Goal: Information Seeking & Learning: Learn about a topic

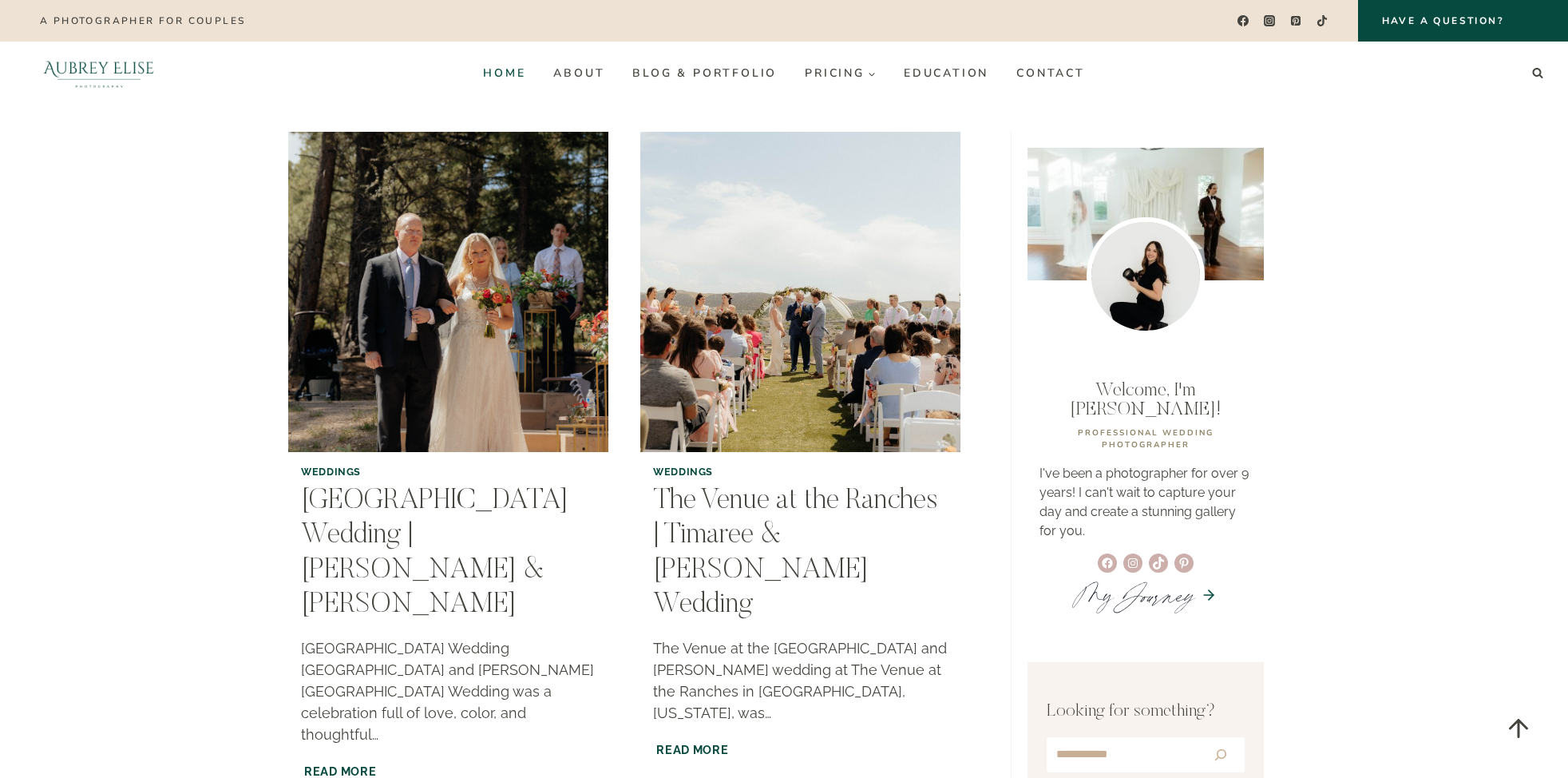
scroll to position [1306, 0]
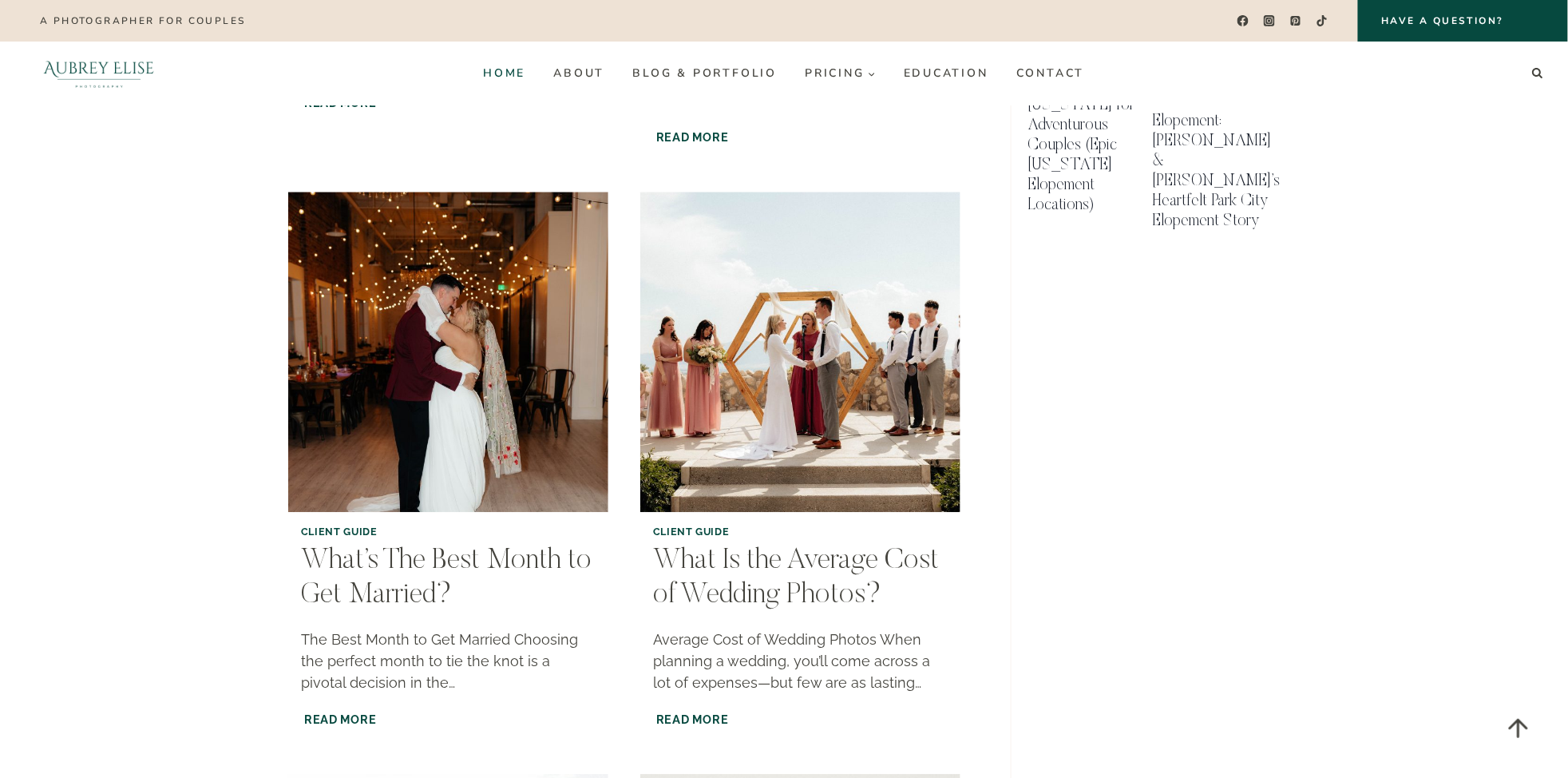
click at [515, 75] on link "Home" at bounding box center [504, 73] width 70 height 26
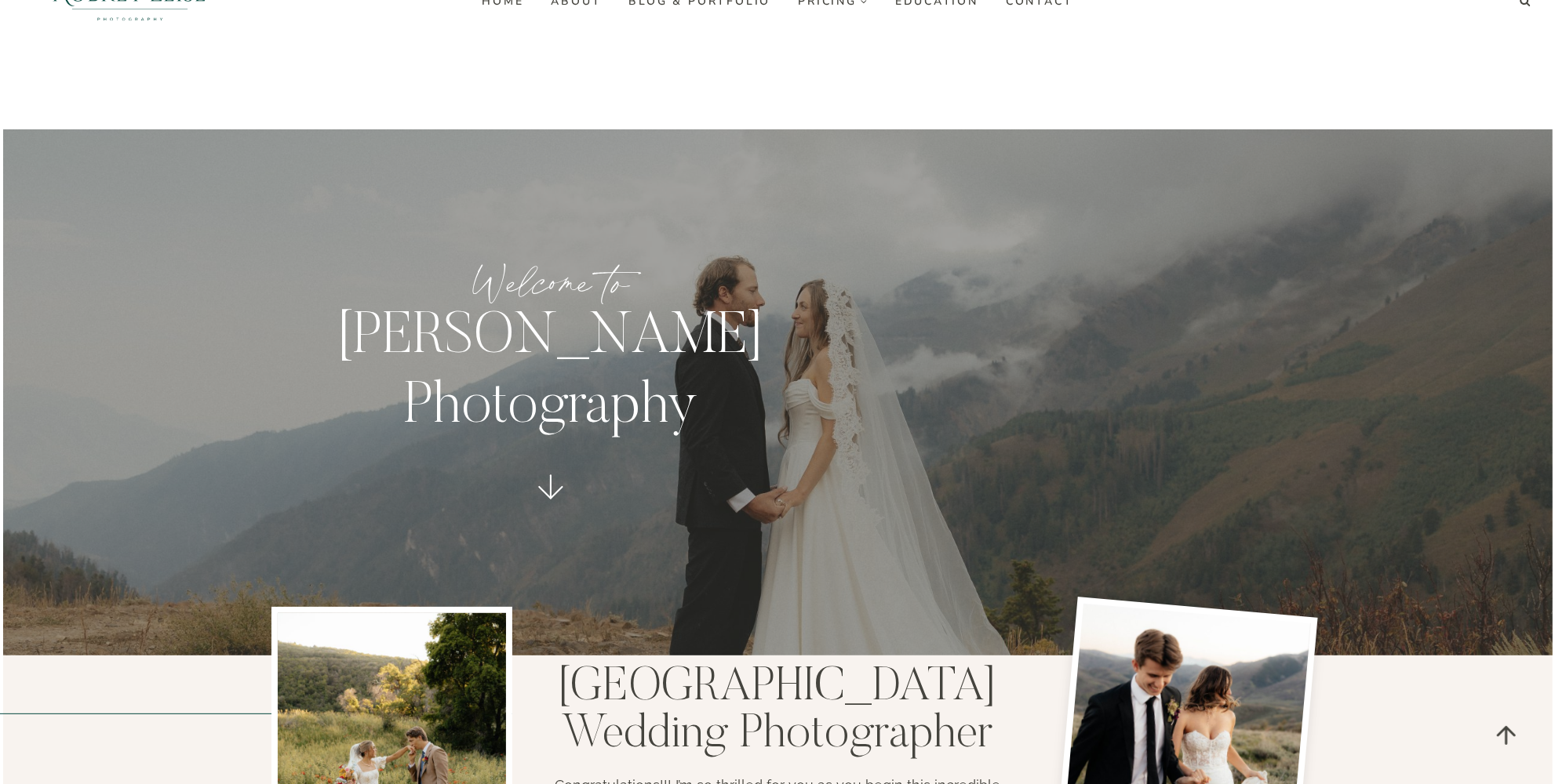
scroll to position [427, 0]
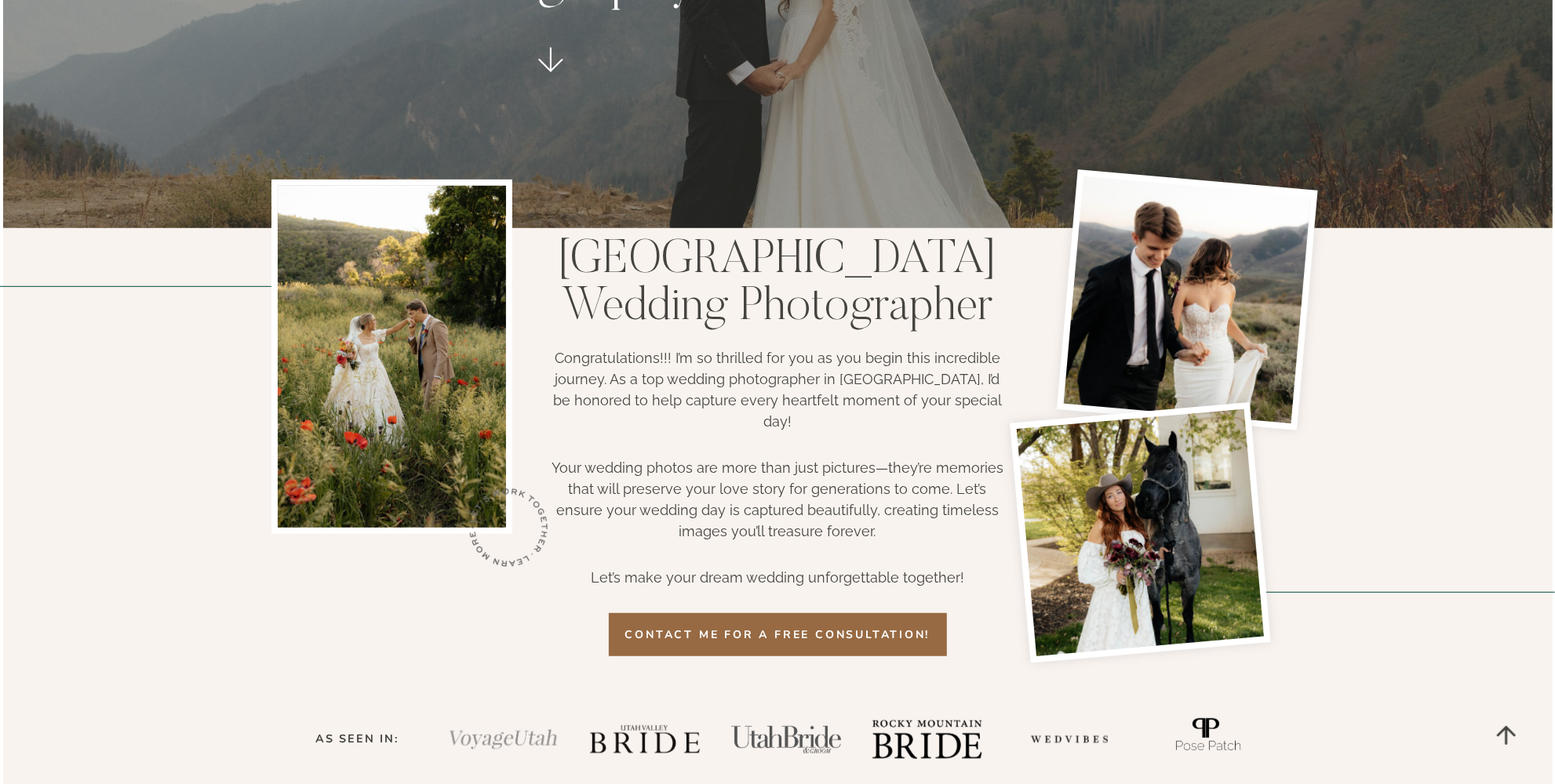
click at [781, 626] on span "COntact me for a free consultation!" at bounding box center [778, 634] width 305 height 17
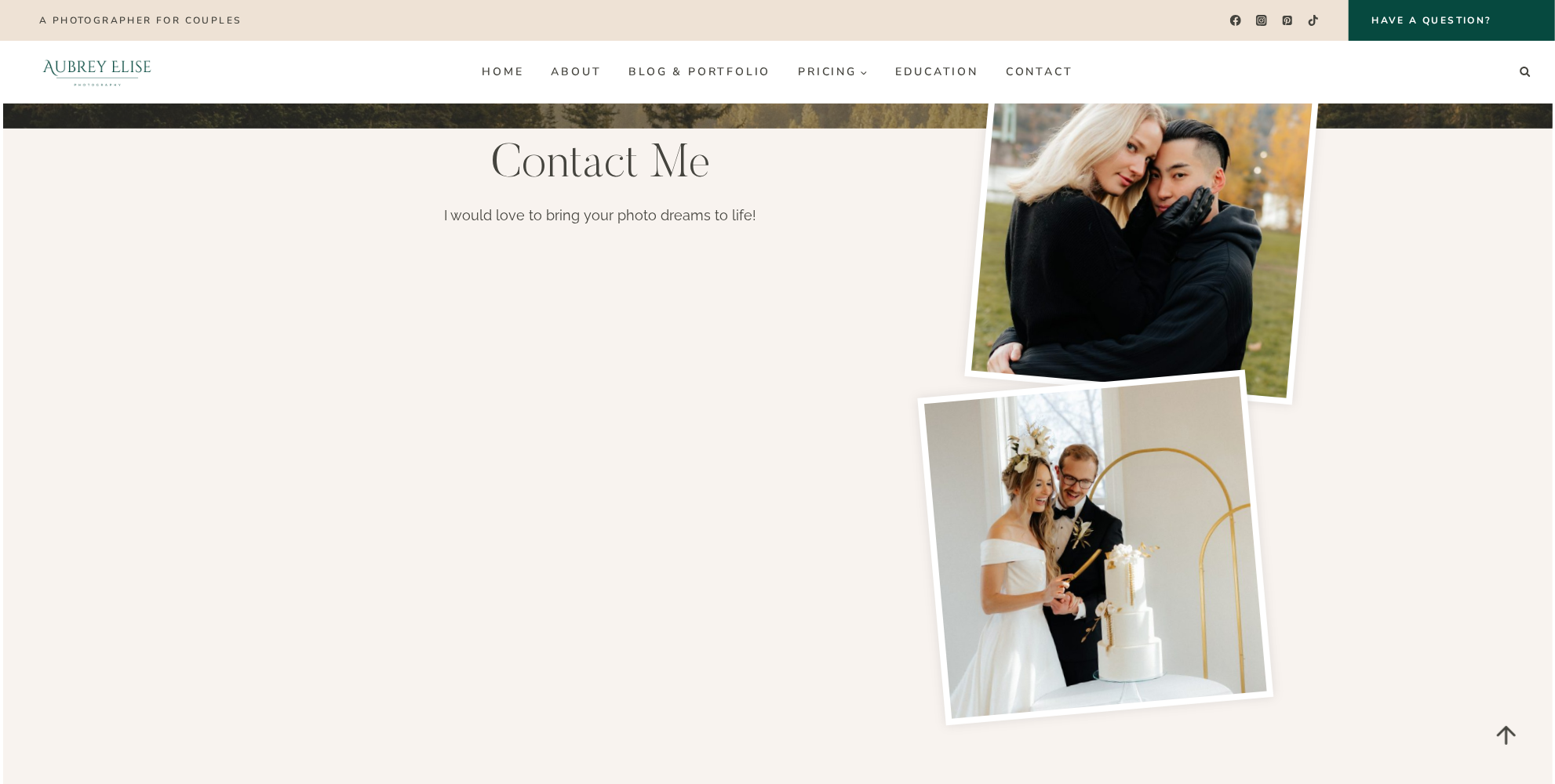
scroll to position [142, 0]
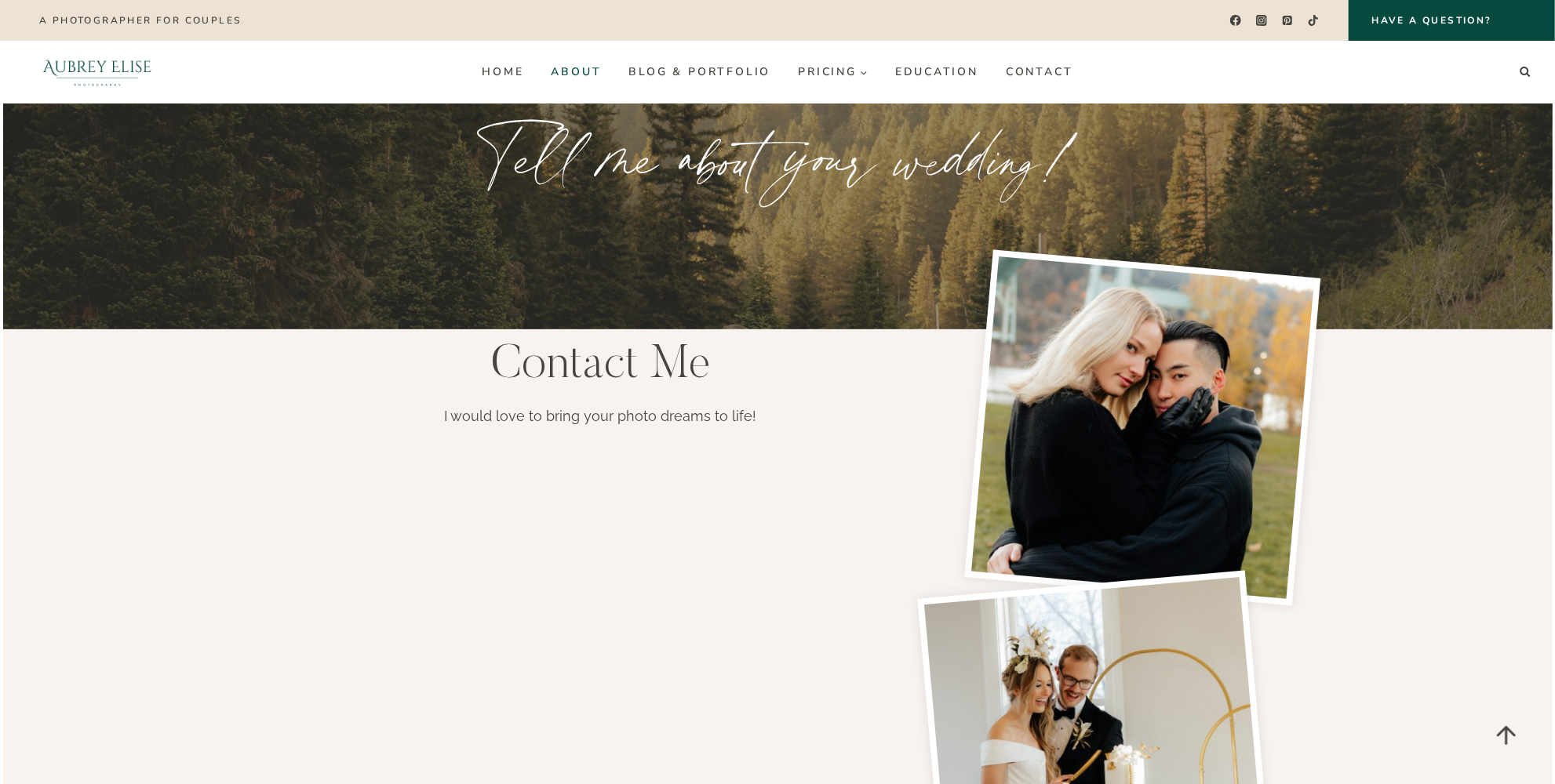
click at [570, 82] on link "About" at bounding box center [575, 71] width 78 height 25
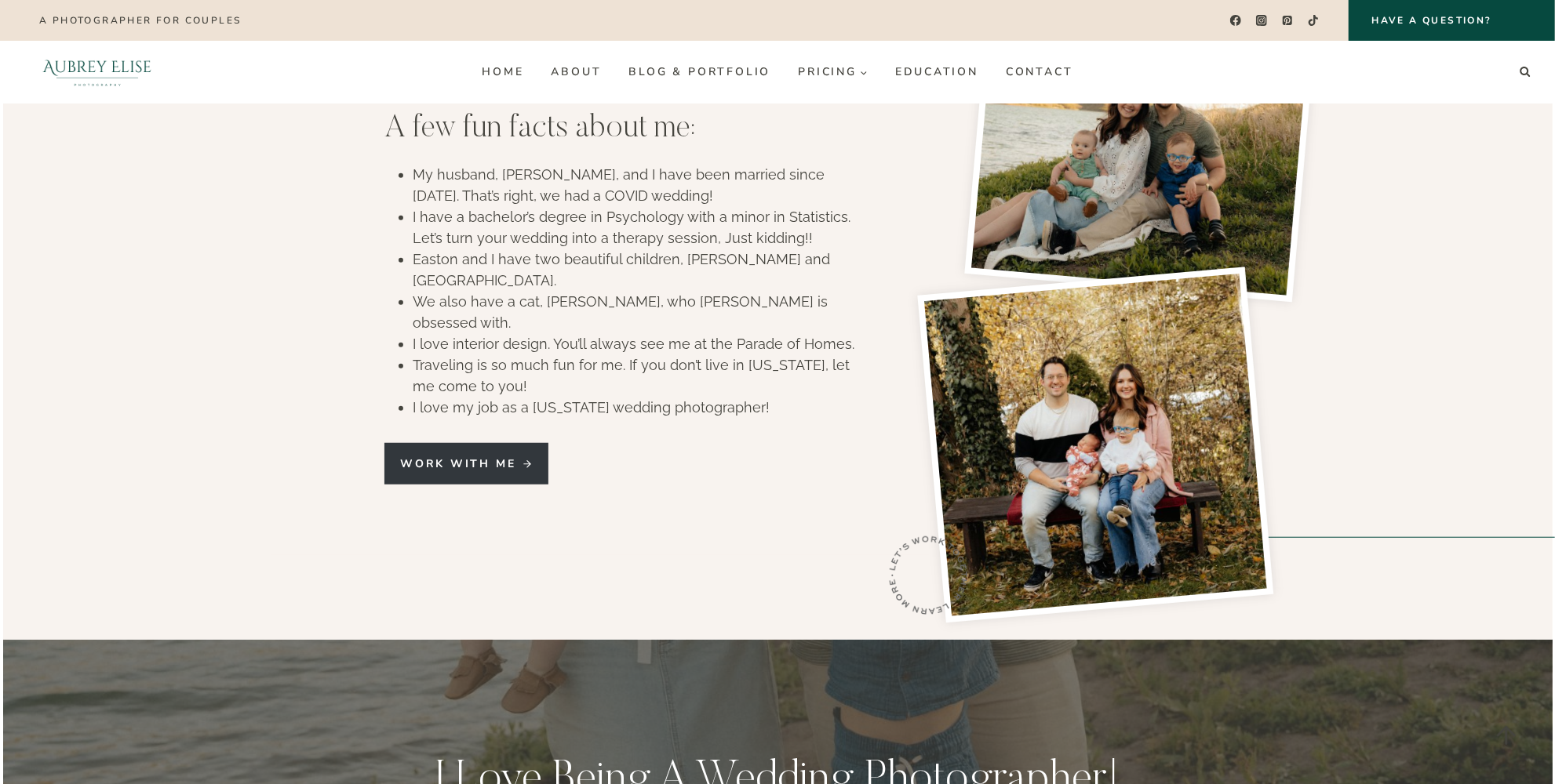
scroll to position [498, 0]
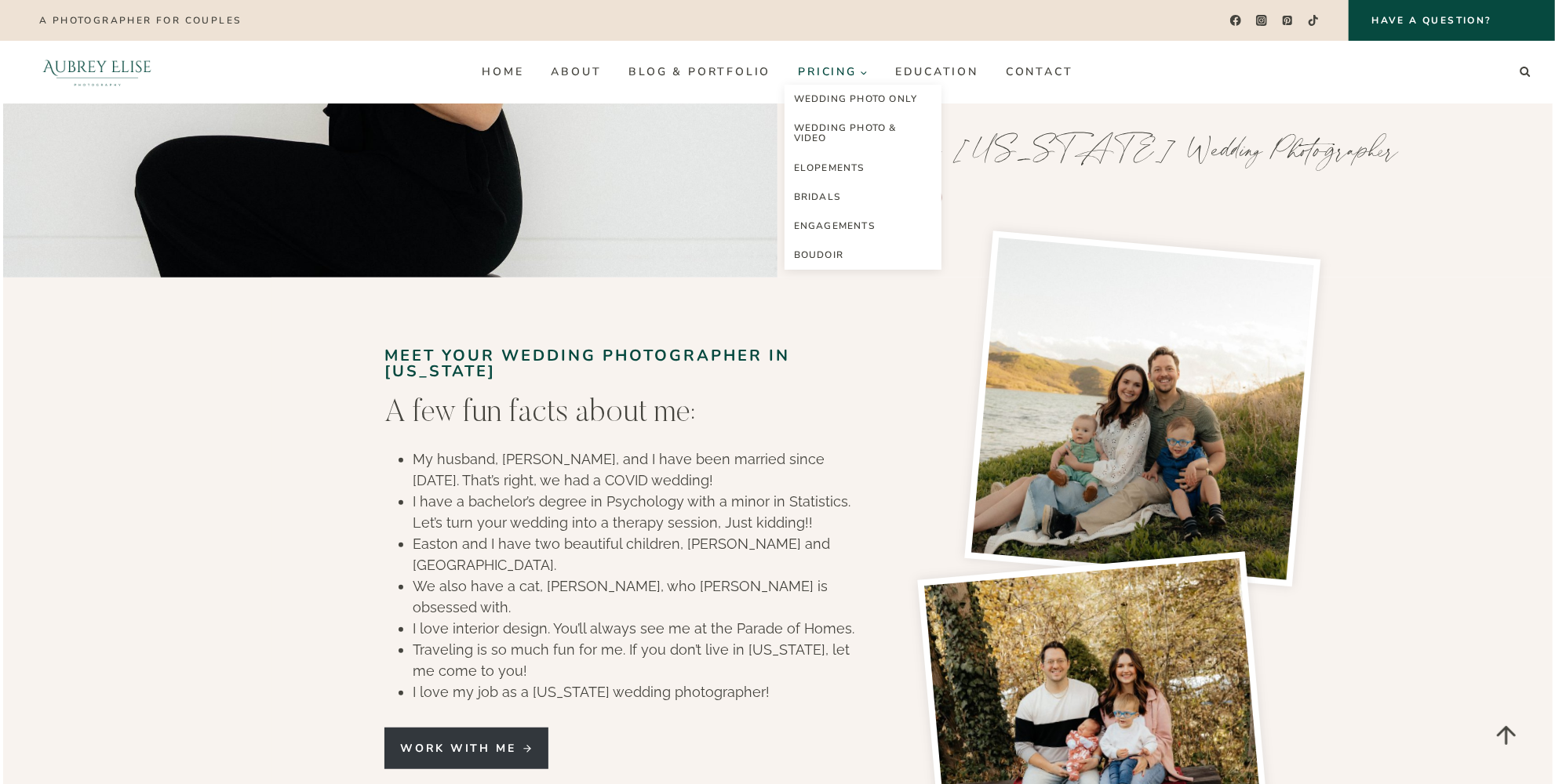
click at [845, 78] on span "Pricing Expand" at bounding box center [832, 71] width 70 height 11
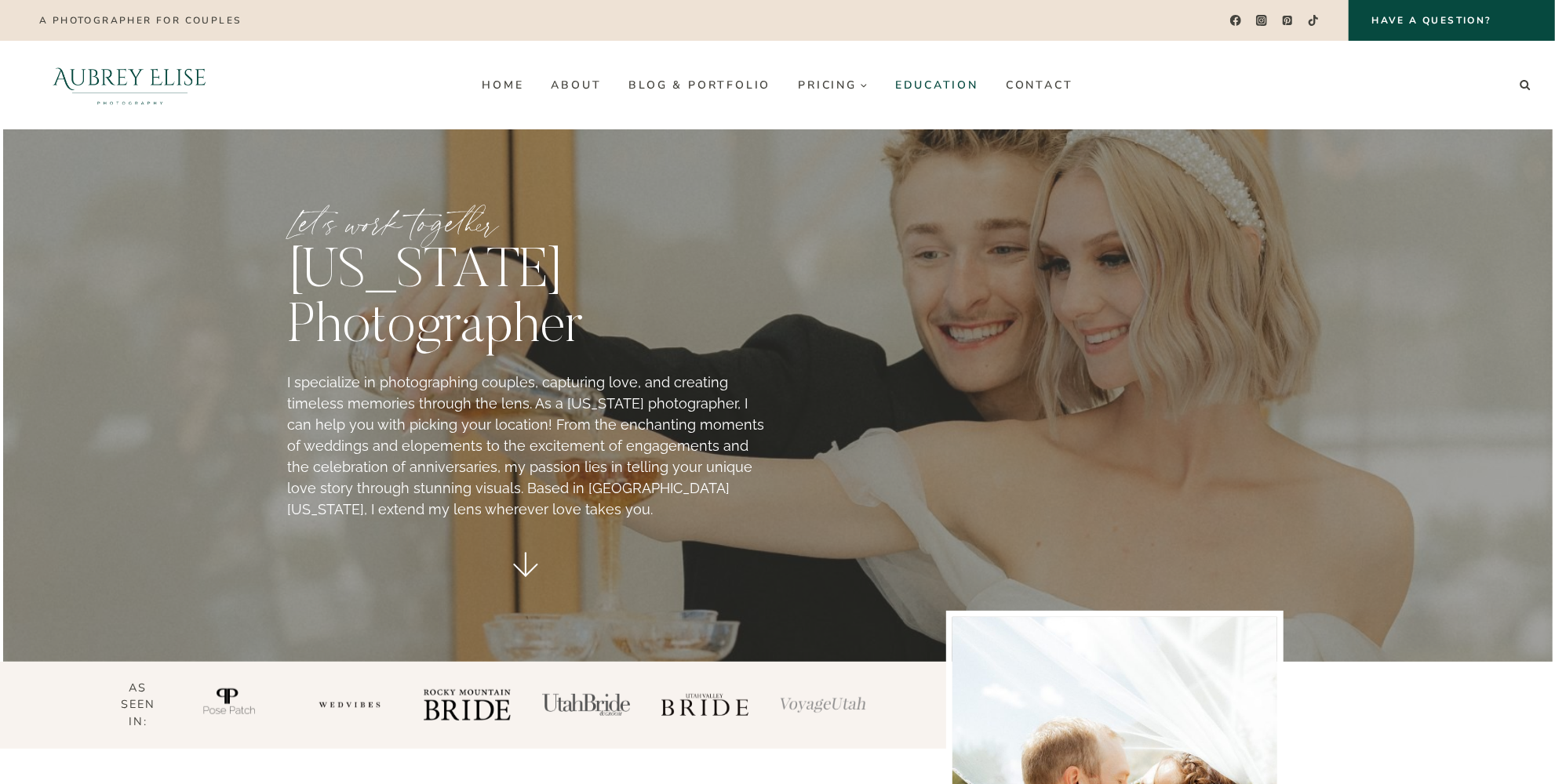
click at [931, 84] on link "Education" at bounding box center [936, 84] width 111 height 25
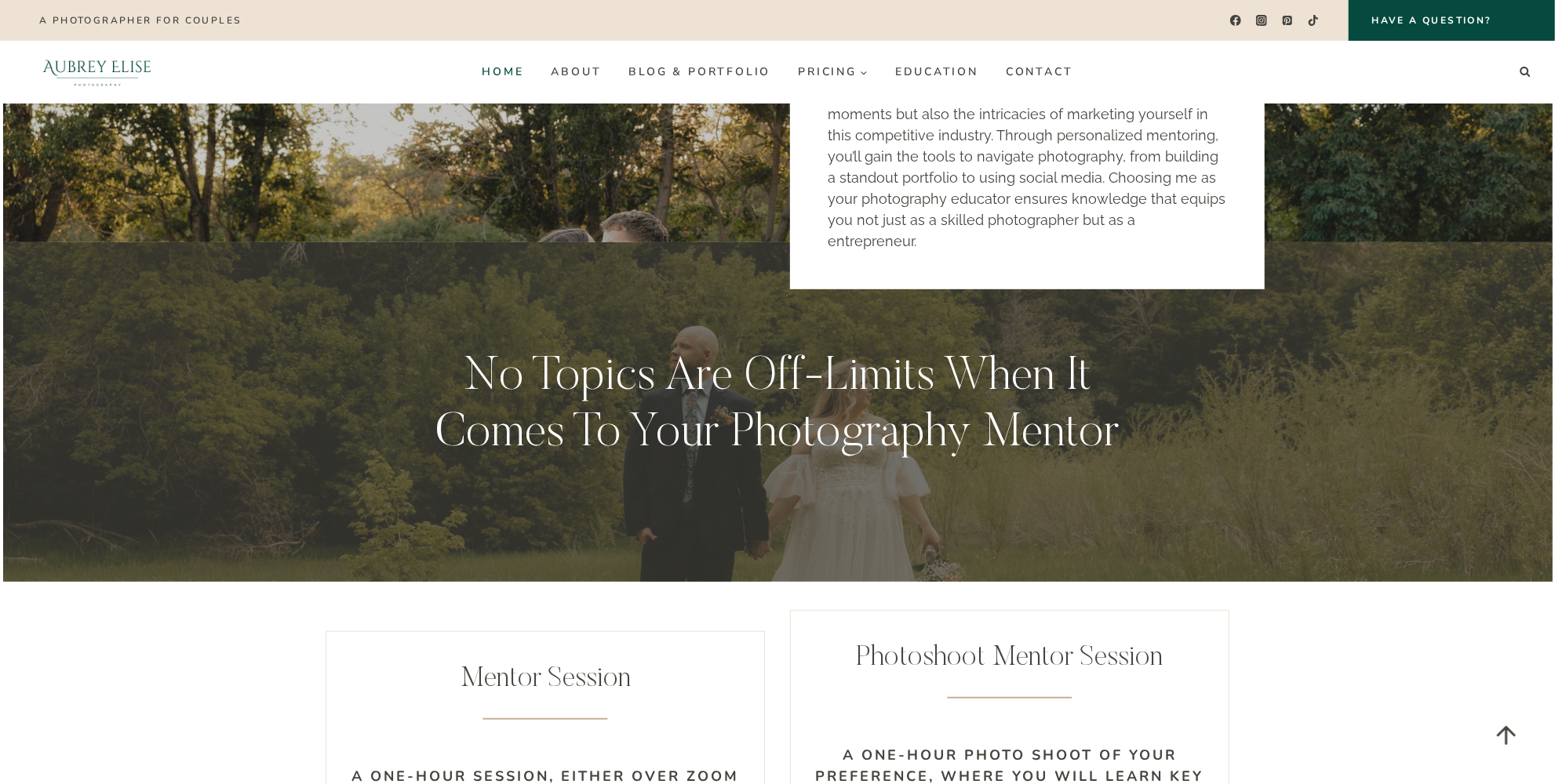
scroll to position [427, 0]
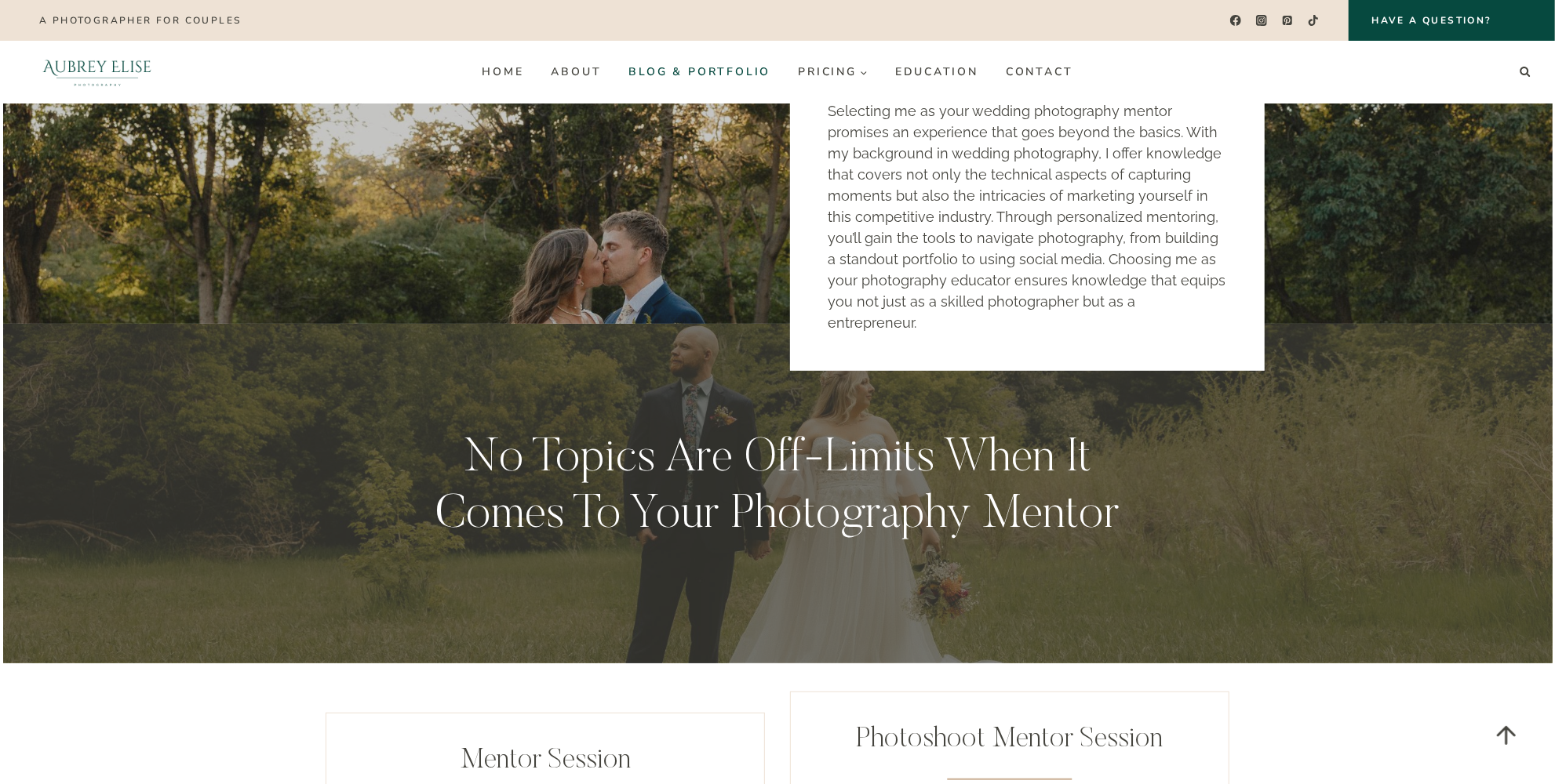
click at [676, 74] on link "Blog & Portfolio" at bounding box center [700, 71] width 169 height 25
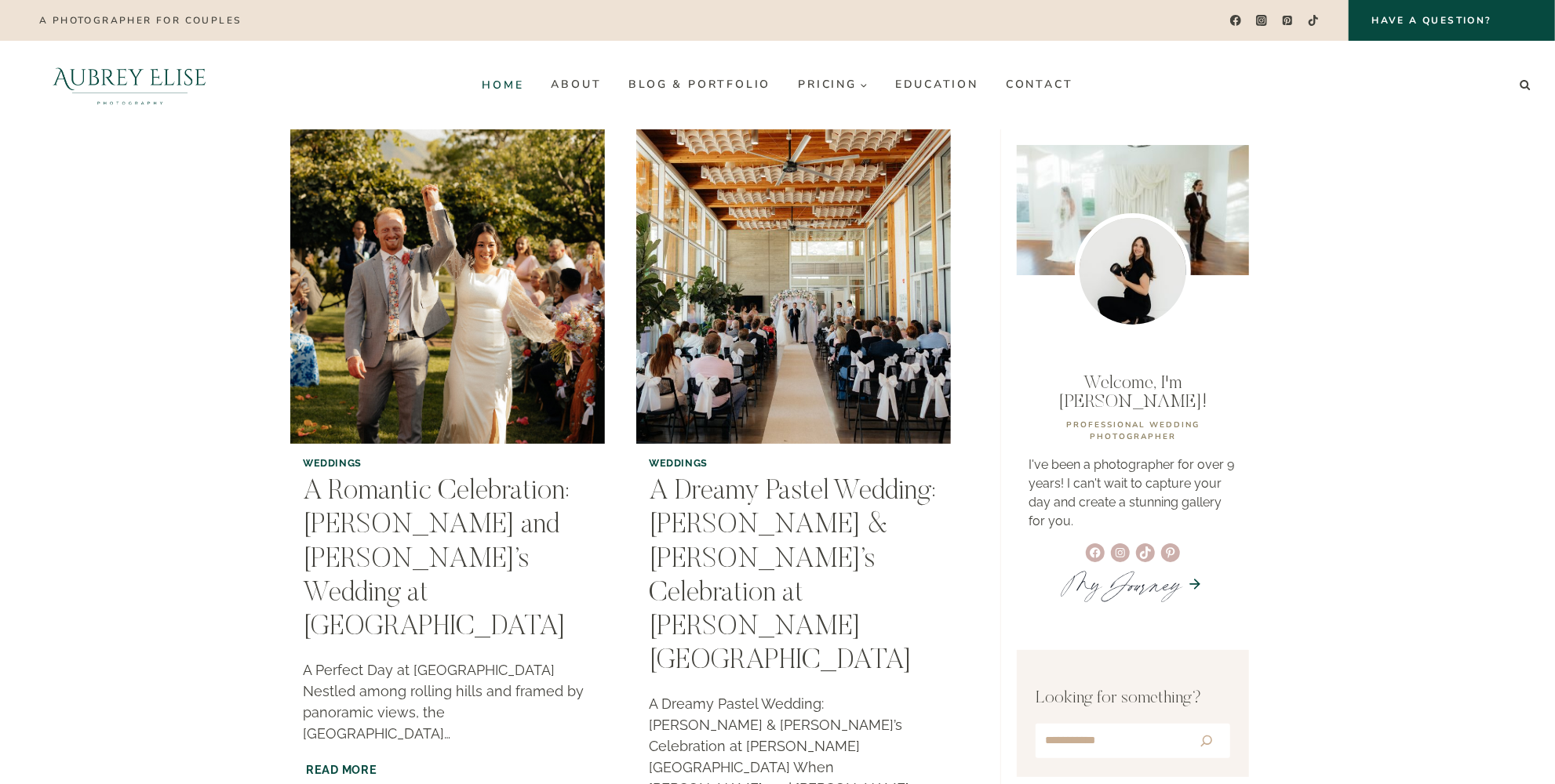
click at [493, 88] on link "Home" at bounding box center [502, 84] width 69 height 25
